Goal: Task Accomplishment & Management: Manage account settings

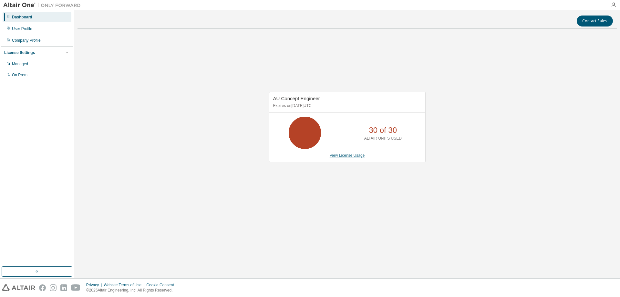
click at [350, 155] on link "View License Usage" at bounding box center [347, 155] width 35 height 5
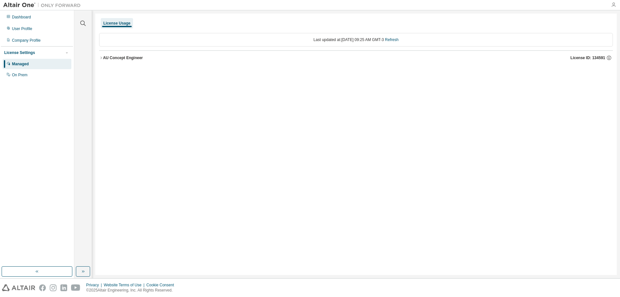
click at [615, 4] on icon "button" at bounding box center [613, 4] width 5 height 5
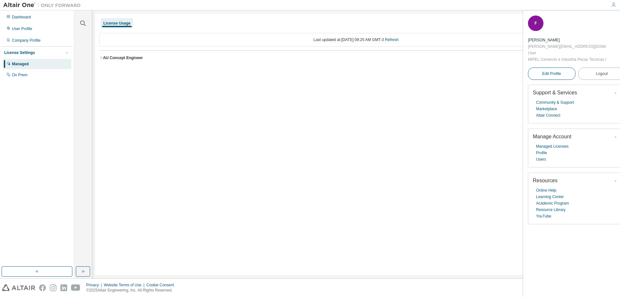
click at [560, 73] on link "Edit Profile" at bounding box center [552, 74] width 48 height 12
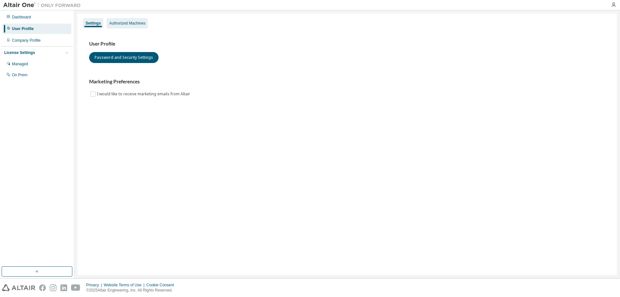
click at [134, 23] on div "Authorized Machines" at bounding box center [127, 23] width 36 height 5
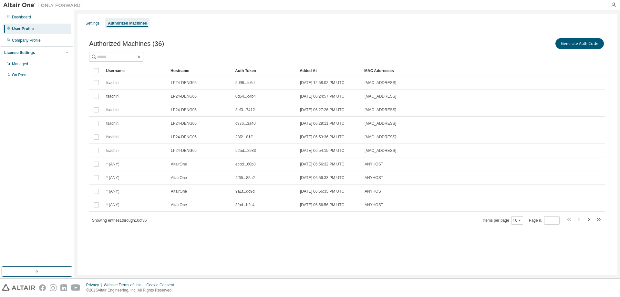
click at [304, 256] on div "Settings Authorized Machines Authorized Machines (36) Generate Auth Code Clear …" at bounding box center [348, 144] width 540 height 261
click at [519, 220] on icon "button" at bounding box center [520, 220] width 4 height 4
click at [525, 263] on div "100" at bounding box center [539, 260] width 52 height 8
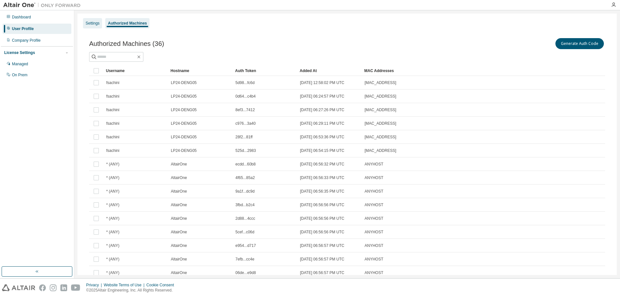
click at [94, 20] on div "Settings" at bounding box center [92, 23] width 19 height 10
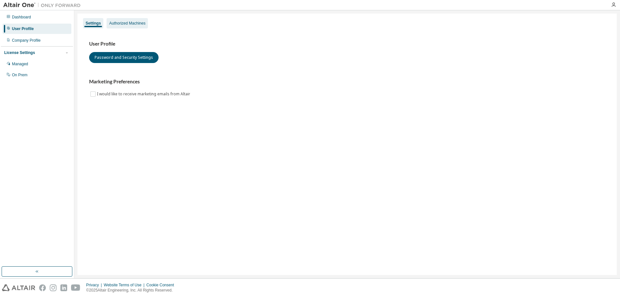
click at [132, 23] on div "Authorized Machines" at bounding box center [127, 23] width 36 height 5
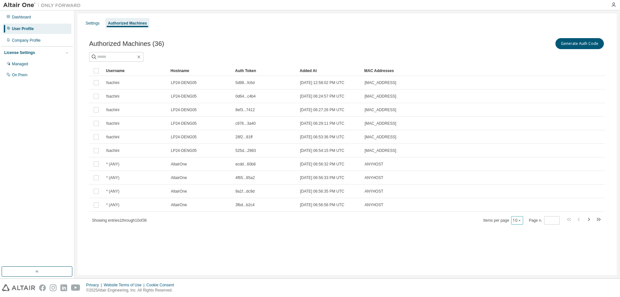
click at [522, 220] on icon "button" at bounding box center [520, 220] width 4 height 4
click at [523, 260] on div "100" at bounding box center [539, 260] width 52 height 8
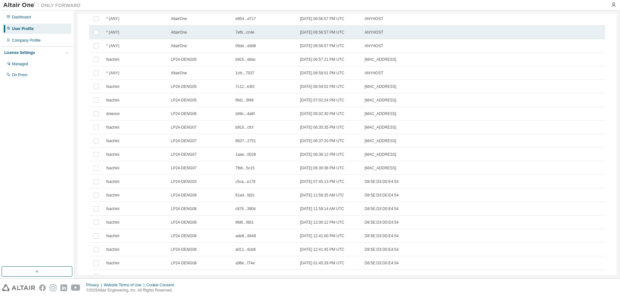
scroll to position [227, 0]
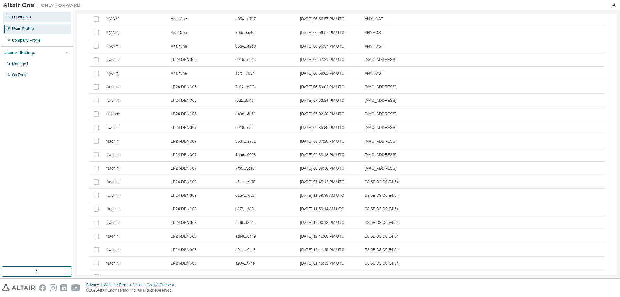
click at [16, 18] on div "Dashboard" at bounding box center [21, 17] width 19 height 5
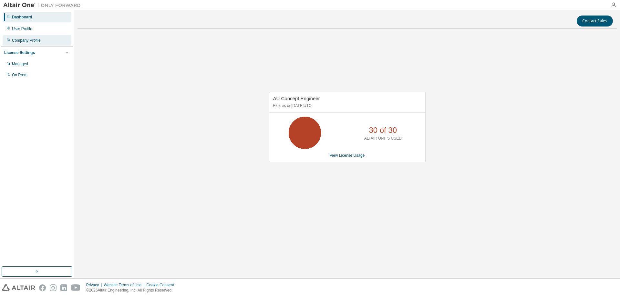
click at [22, 43] on div "Company Profile" at bounding box center [37, 40] width 69 height 10
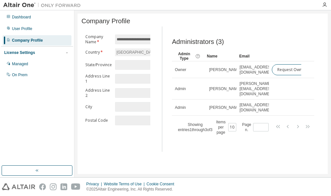
click at [179, 26] on div "Company Profile" at bounding box center [202, 21] width 242 height 9
click at [15, 65] on div "Managed" at bounding box center [20, 63] width 16 height 5
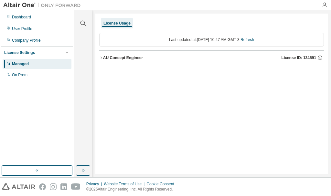
click at [130, 58] on div "AU Concept Engineer" at bounding box center [123, 57] width 40 height 5
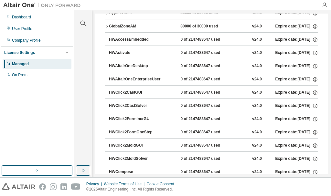
scroll to position [129, 0]
